Goal: Use online tool/utility: Utilize a website feature to perform a specific function

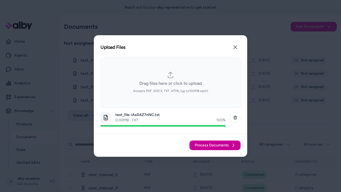
click at [215, 145] on span "Process Documents" at bounding box center [212, 144] width 34 height 5
